Goal: Navigation & Orientation: Find specific page/section

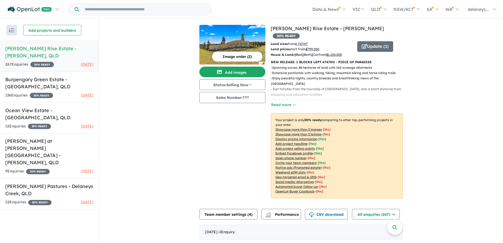
click at [59, 53] on link "[PERSON_NAME] Rise Estate - [PERSON_NAME] , QLD 267 Enquir ies ( 0 unread) 30 %…" at bounding box center [49, 56] width 99 height 31
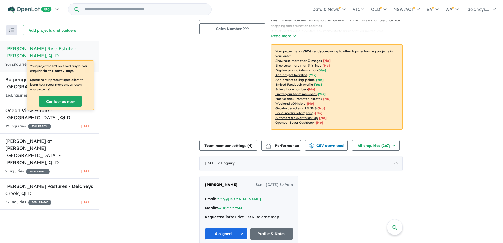
scroll to position [132, 0]
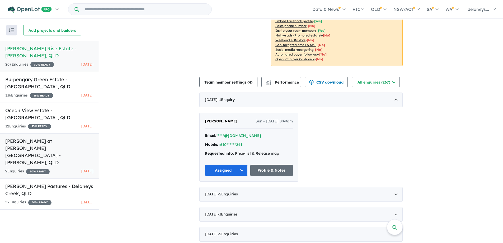
click at [14, 137] on h5 "[PERSON_NAME] at [PERSON_NAME] Estate - [PERSON_NAME] , [GEOGRAPHIC_DATA]" at bounding box center [49, 151] width 88 height 29
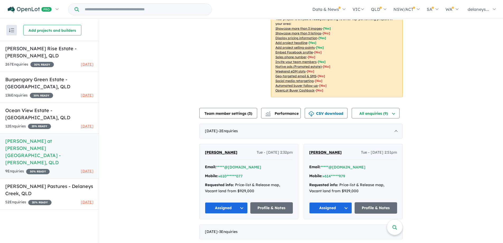
scroll to position [106, 0]
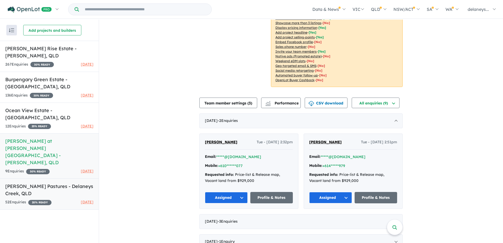
drag, startPoint x: 54, startPoint y: 158, endPoint x: 168, endPoint y: 136, distance: 115.8
click at [54, 182] on h5 "[PERSON_NAME] Pastures - Delaneys Creek , [GEOGRAPHIC_DATA]" at bounding box center [49, 189] width 88 height 14
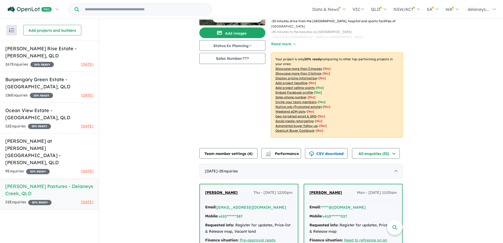
scroll to position [79, 0]
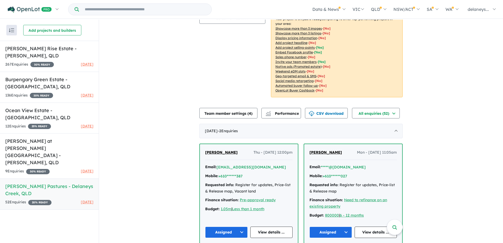
click at [12, 31] on img "button" at bounding box center [11, 30] width 5 height 4
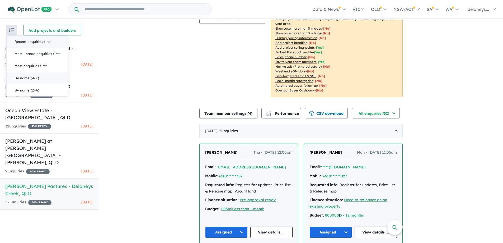
click at [17, 79] on button "By name (A-Z)" at bounding box center [37, 78] width 61 height 12
